Goal: Contribute content: Share content

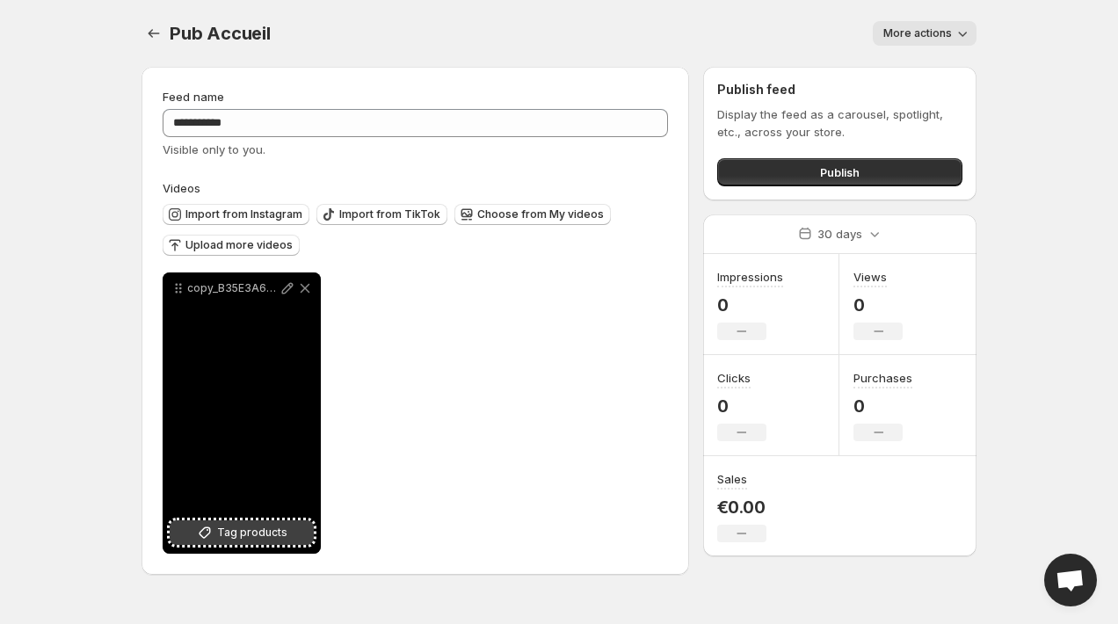
click at [241, 533] on span "Tag products" at bounding box center [252, 533] width 70 height 18
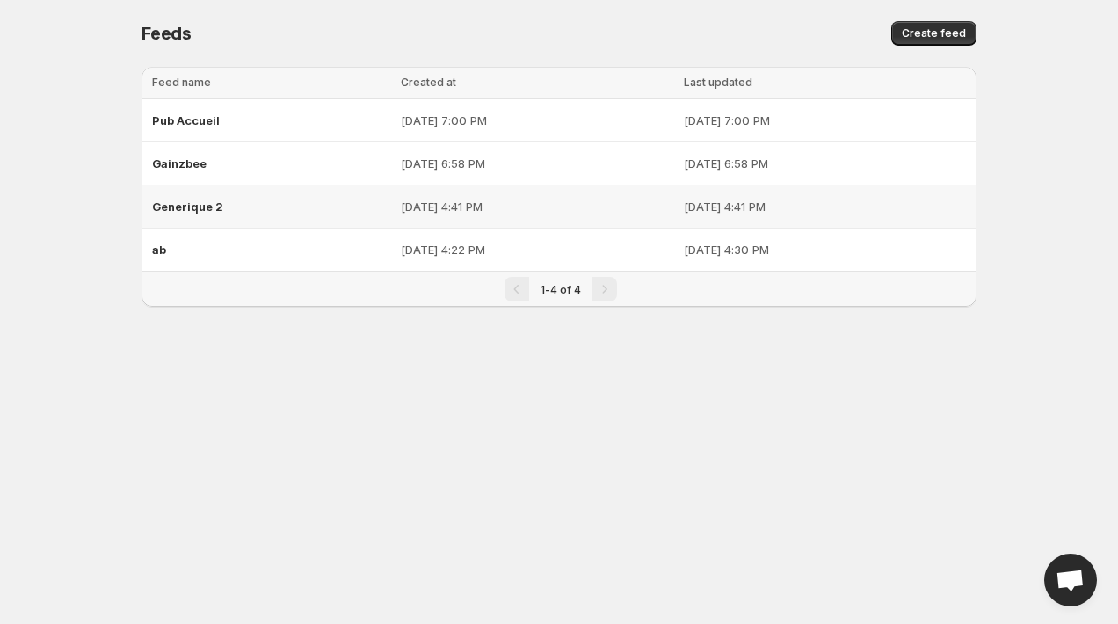
click at [202, 208] on span "Generique 2" at bounding box center [187, 207] width 71 height 14
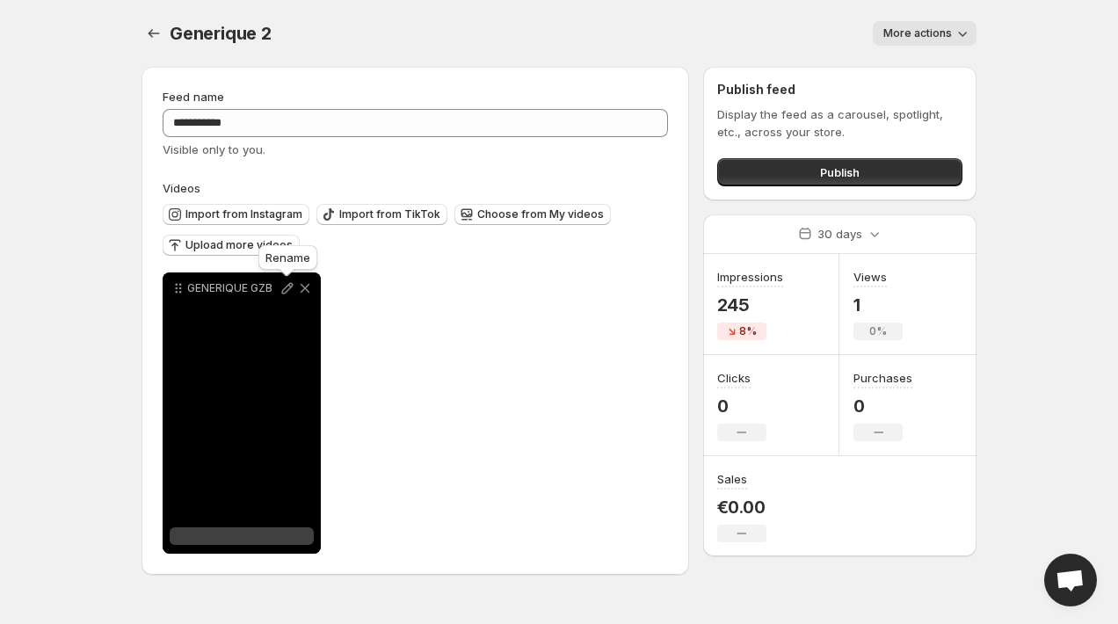
click at [288, 287] on icon at bounding box center [288, 289] width 18 height 18
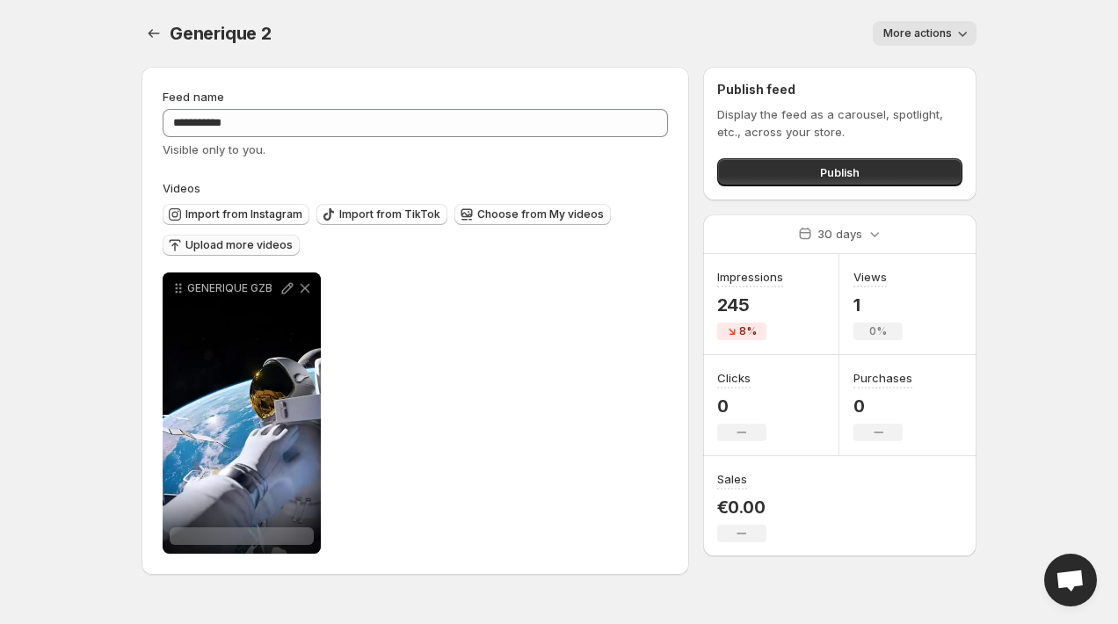
click at [263, 243] on span "Upload more videos" at bounding box center [238, 245] width 107 height 14
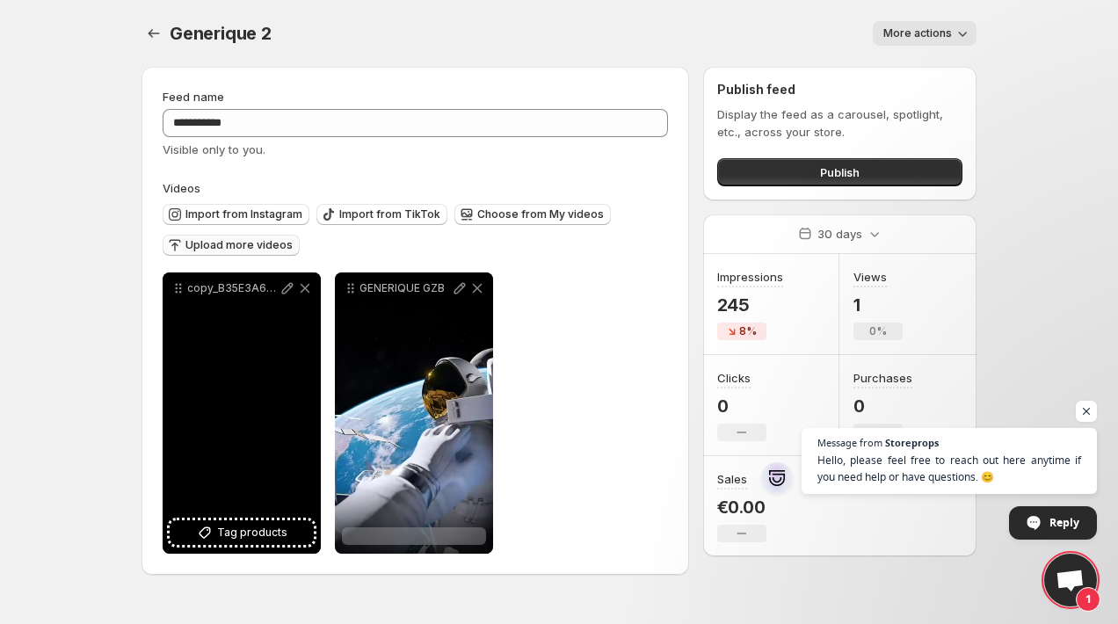
click at [257, 325] on div "copy_B35E3A60-B2CE-4777-85AB-5EE870B51D11" at bounding box center [242, 413] width 158 height 281
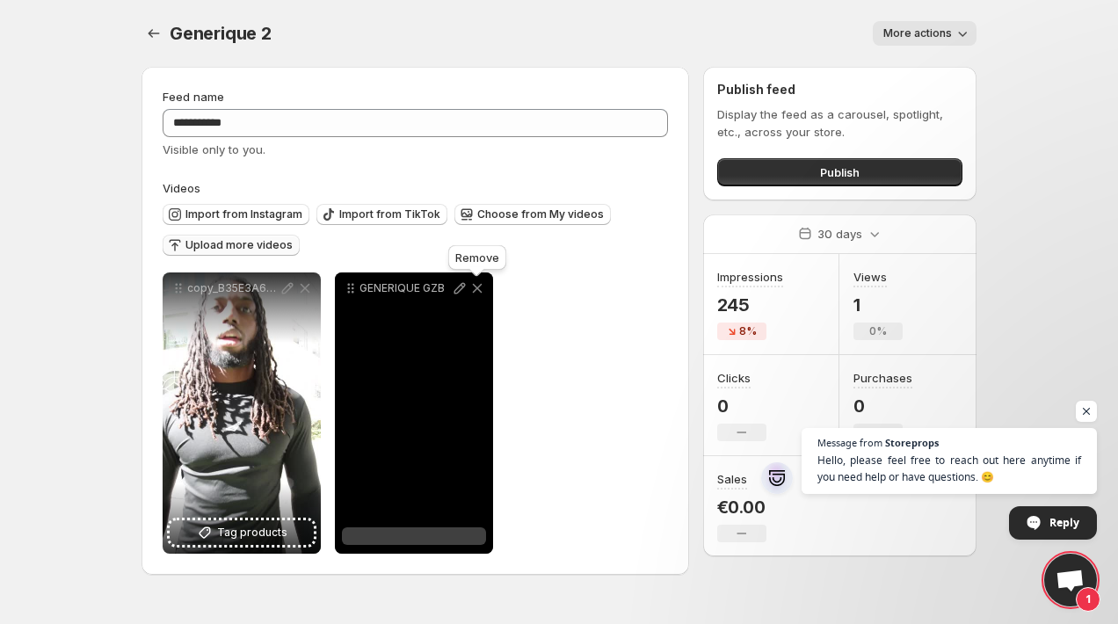
click at [478, 287] on icon at bounding box center [478, 289] width 10 height 10
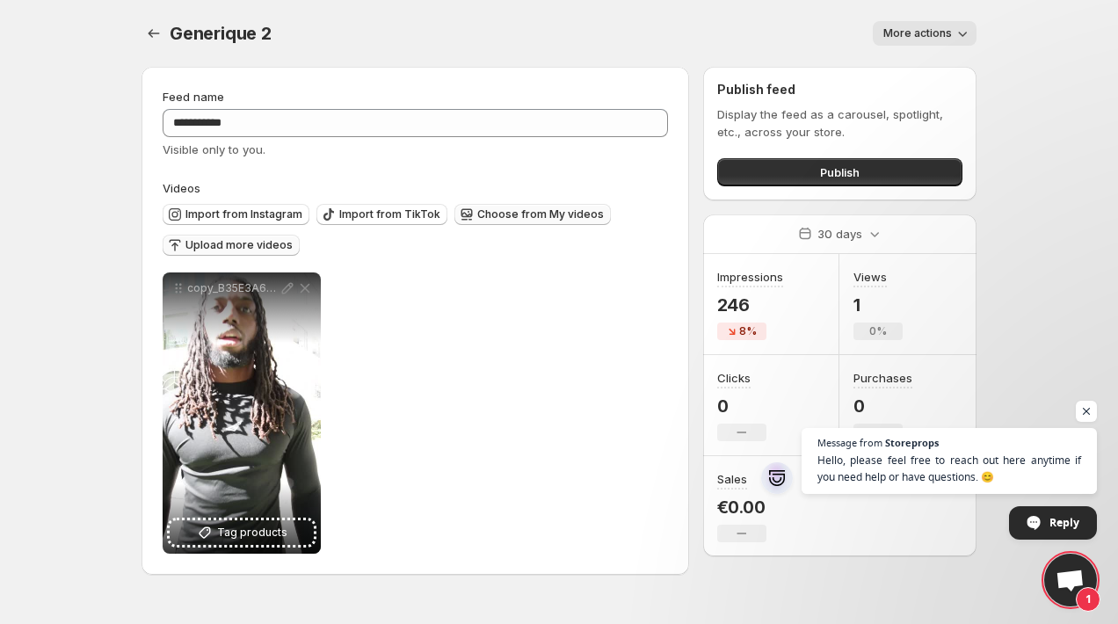
click at [517, 218] on span "Choose from My videos" at bounding box center [540, 214] width 127 height 14
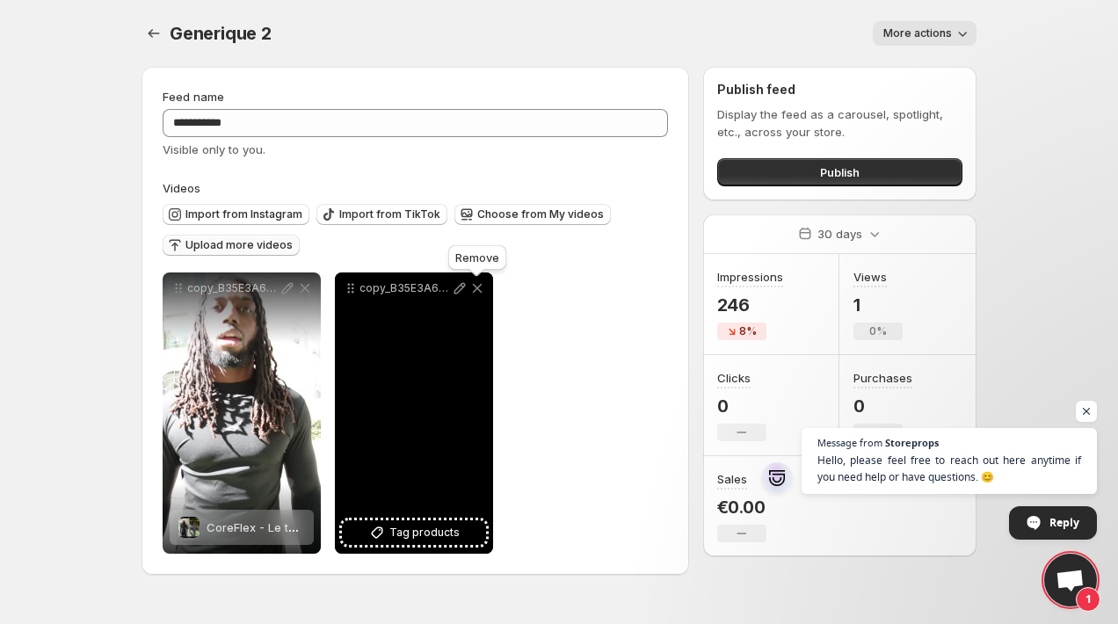
click at [476, 287] on icon at bounding box center [478, 289] width 18 height 18
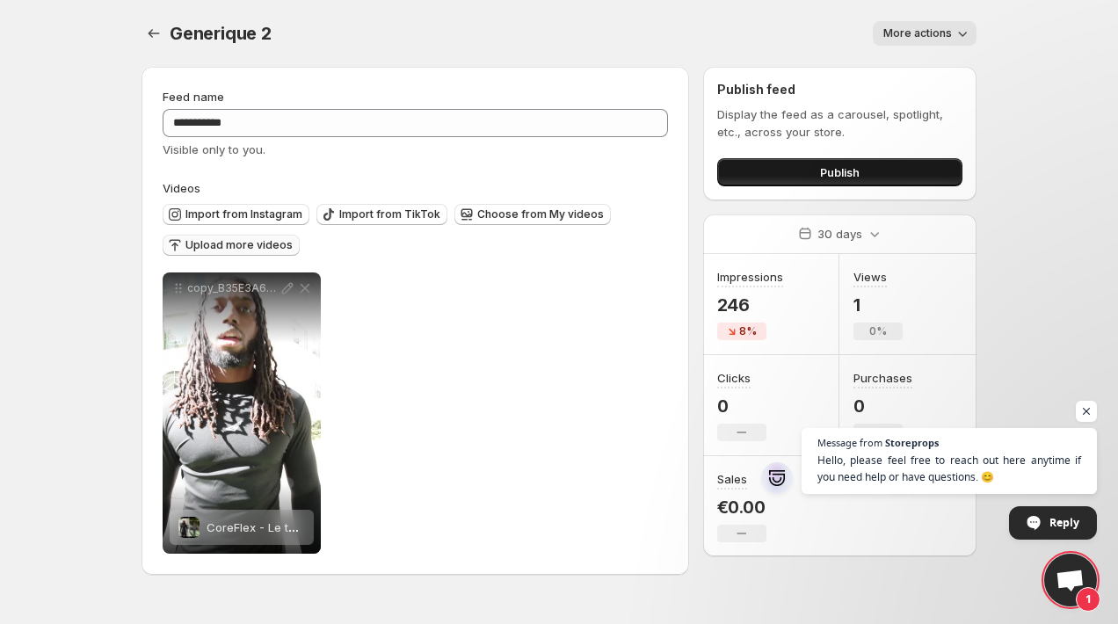
click at [887, 173] on button "Publish" at bounding box center [839, 172] width 245 height 28
click at [804, 166] on button "Publish" at bounding box center [839, 172] width 245 height 28
click at [156, 31] on icon "Settings" at bounding box center [154, 34] width 18 height 18
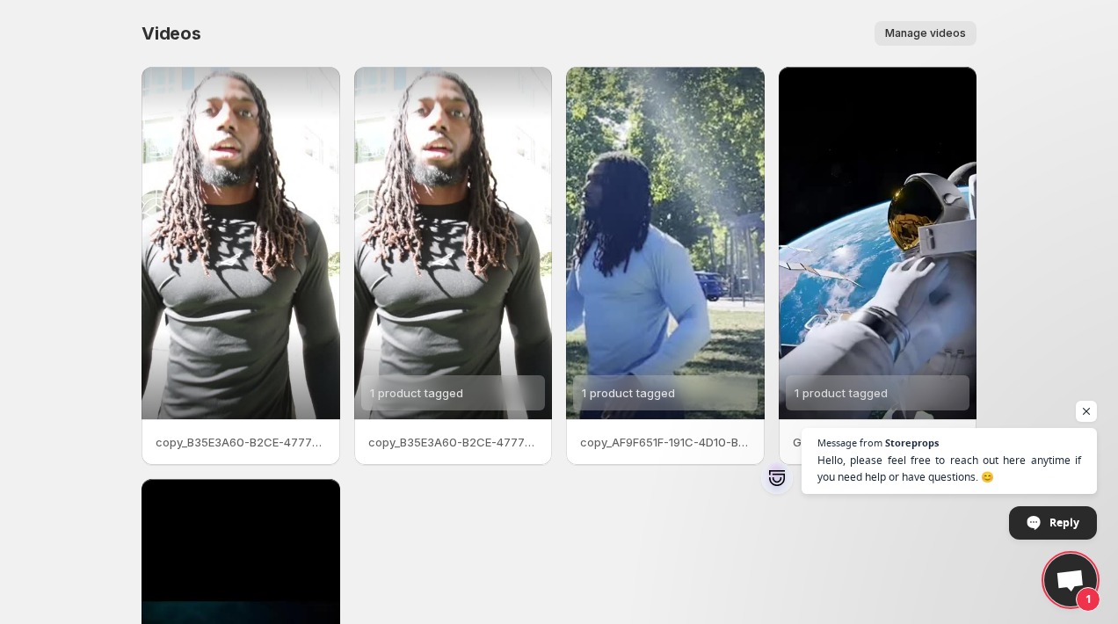
click at [923, 32] on span "Manage videos" at bounding box center [925, 33] width 81 height 14
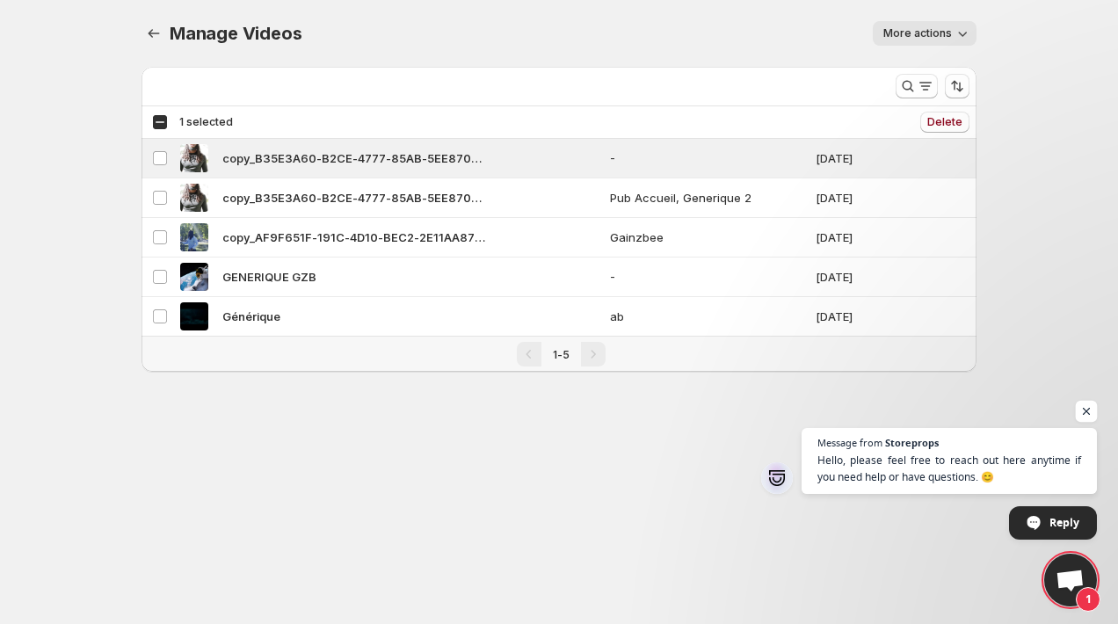
click at [1089, 413] on span "Open chat" at bounding box center [1087, 412] width 22 height 22
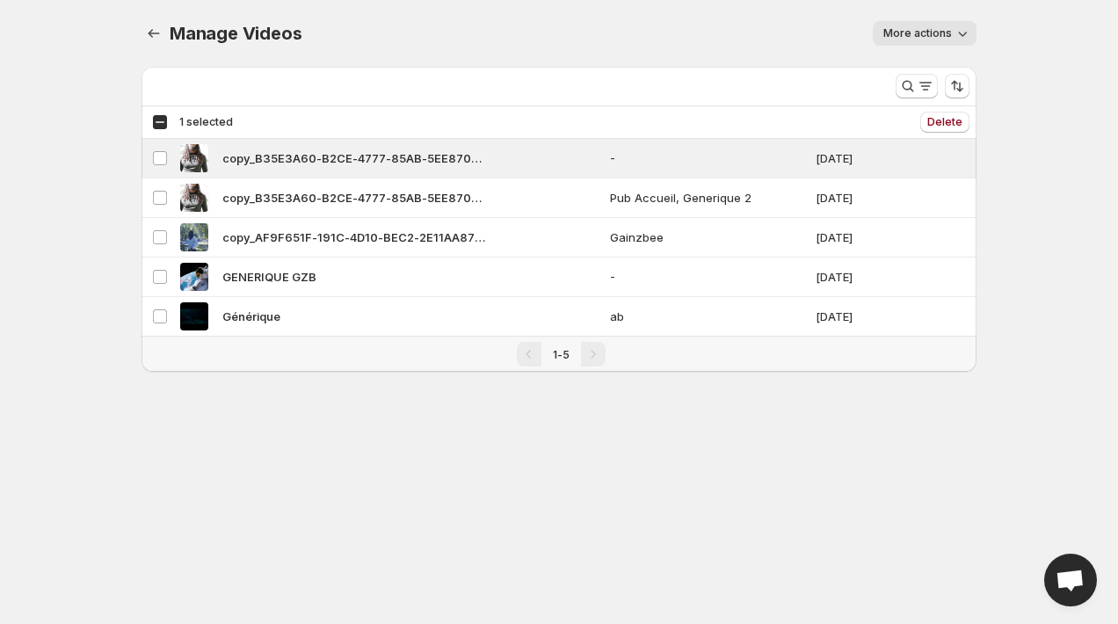
click at [936, 38] on span "More actions" at bounding box center [918, 33] width 69 height 14
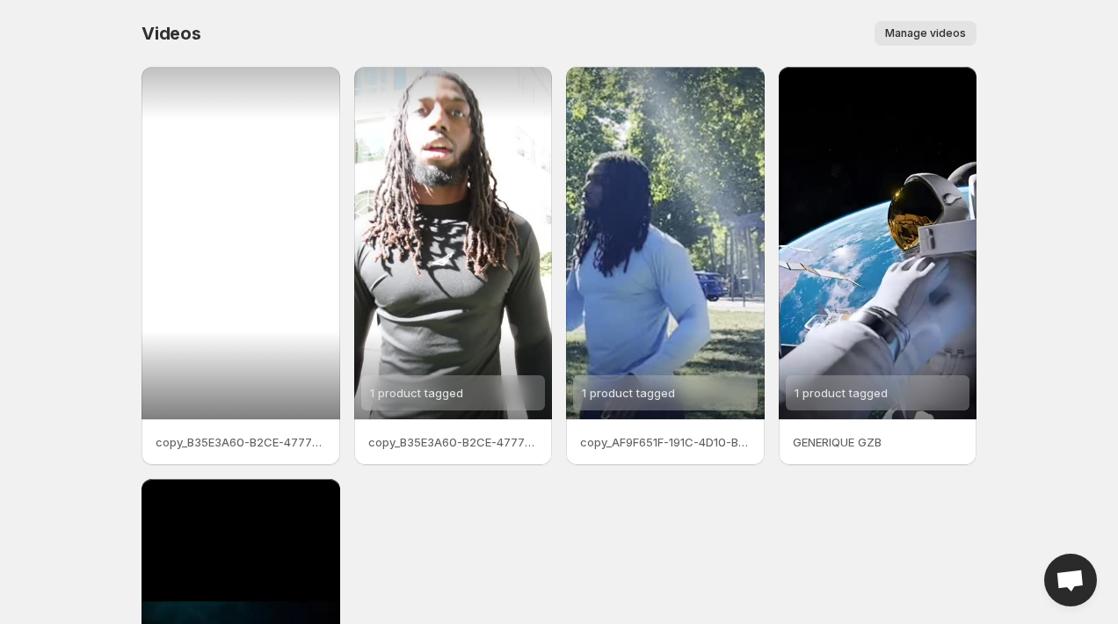
click at [298, 243] on div at bounding box center [241, 243] width 199 height 353
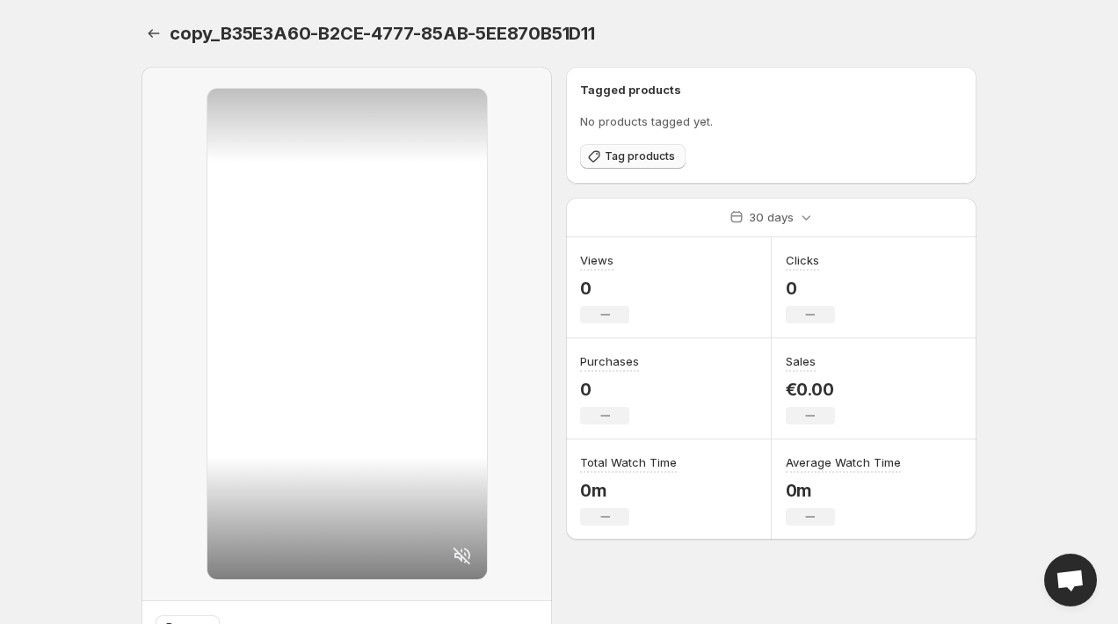
click at [646, 158] on span "Tag products" at bounding box center [640, 156] width 70 height 14
